Goal: Task Accomplishment & Management: Use online tool/utility

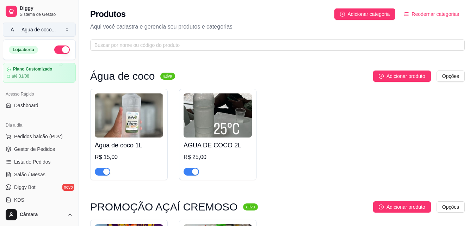
click at [67, 30] on button "Á Água de coco ..." at bounding box center [39, 30] width 73 height 14
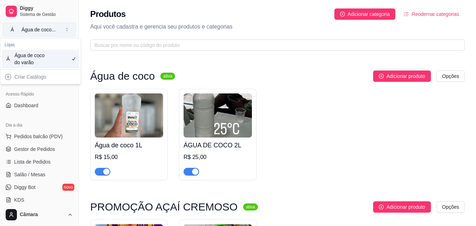
click at [67, 30] on button "Á Água de coco ..." at bounding box center [39, 30] width 73 height 14
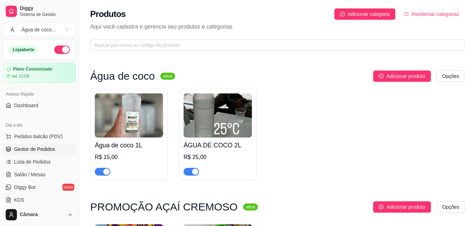
click at [42, 151] on span "Gestor de Pedidos" at bounding box center [34, 149] width 41 height 7
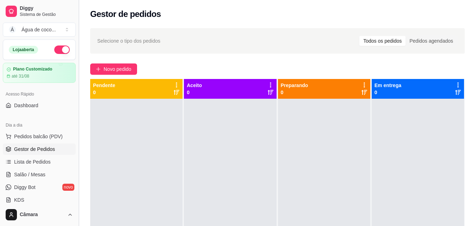
drag, startPoint x: 76, startPoint y: 75, endPoint x: 76, endPoint y: 96, distance: 21.1
click at [76, 96] on button "Toggle Sidebar" at bounding box center [79, 113] width 6 height 226
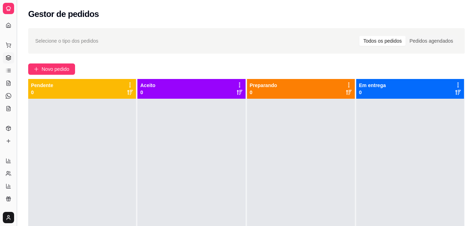
click at [15, 80] on button "Toggle Sidebar" at bounding box center [17, 113] width 6 height 226
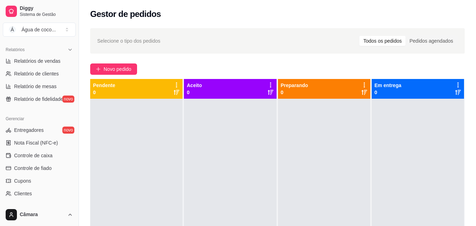
scroll to position [223, 0]
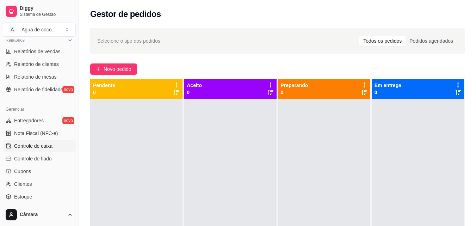
click at [47, 148] on span "Controle de caixa" at bounding box center [33, 145] width 38 height 7
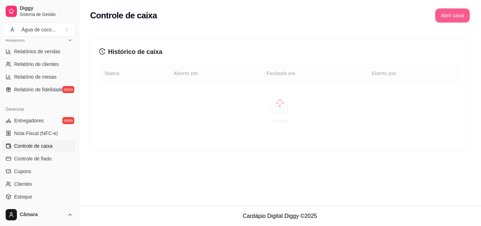
click at [451, 15] on button "Abrir caixa" at bounding box center [453, 15] width 35 height 14
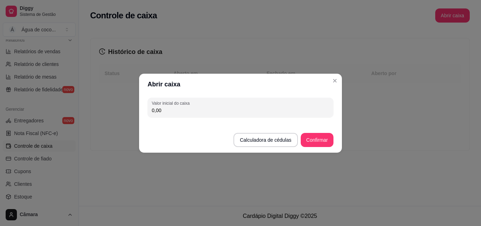
click at [310, 139] on button "Confirmar" at bounding box center [317, 140] width 33 height 14
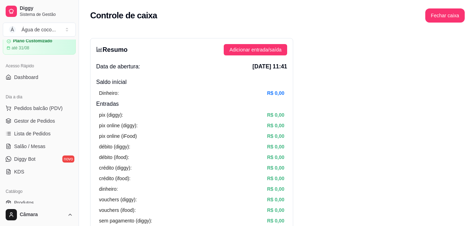
scroll to position [26, 0]
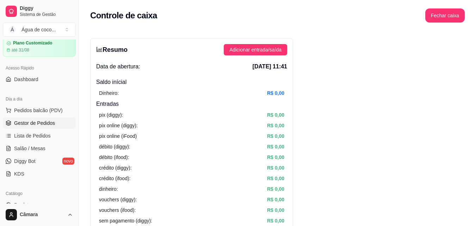
click at [43, 125] on span "Gestor de Pedidos" at bounding box center [34, 122] width 41 height 7
